Goal: Task Accomplishment & Management: Manage account settings

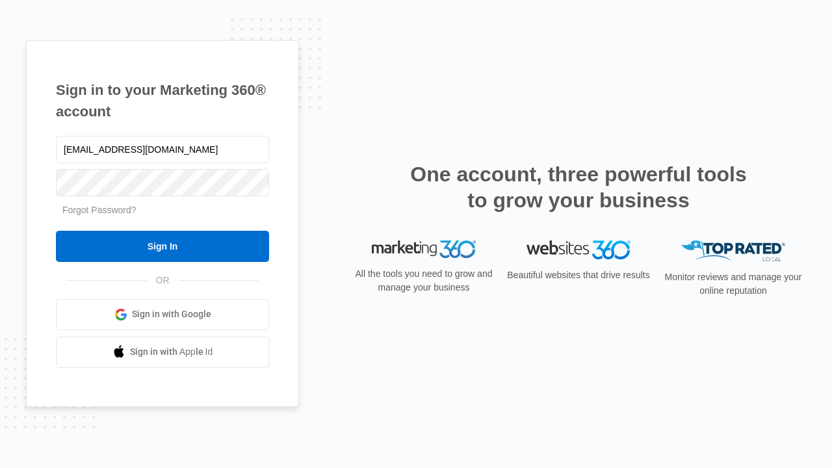
type input "[EMAIL_ADDRESS][DOMAIN_NAME]"
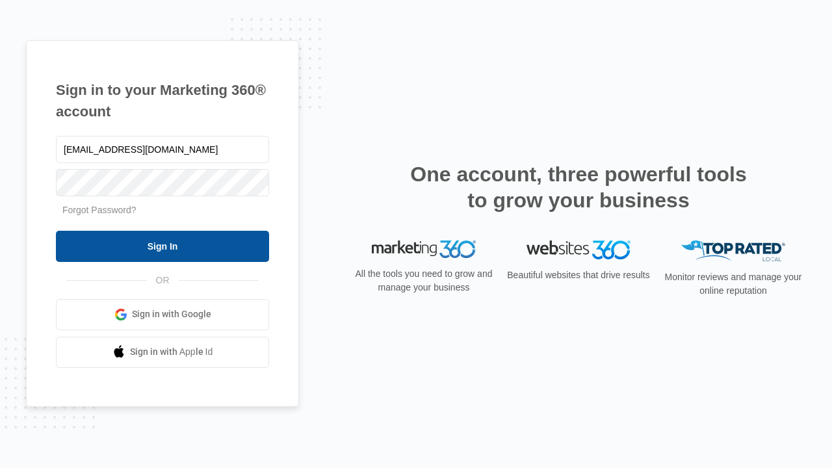
click at [162, 246] on input "Sign In" at bounding box center [162, 246] width 213 height 31
